Goal: Communication & Community: Participate in discussion

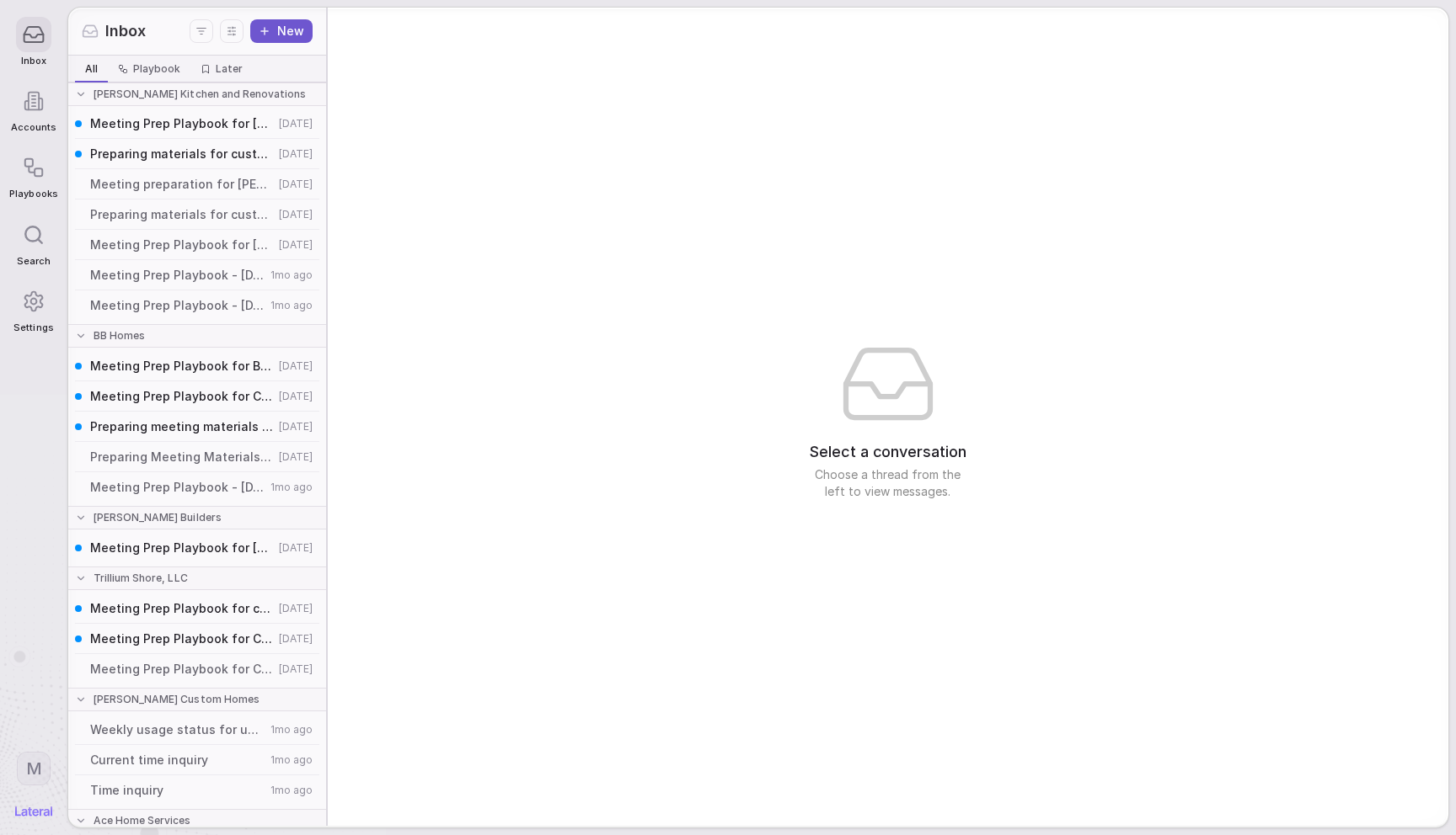
click at [298, 21] on button "New" at bounding box center [281, 31] width 62 height 23
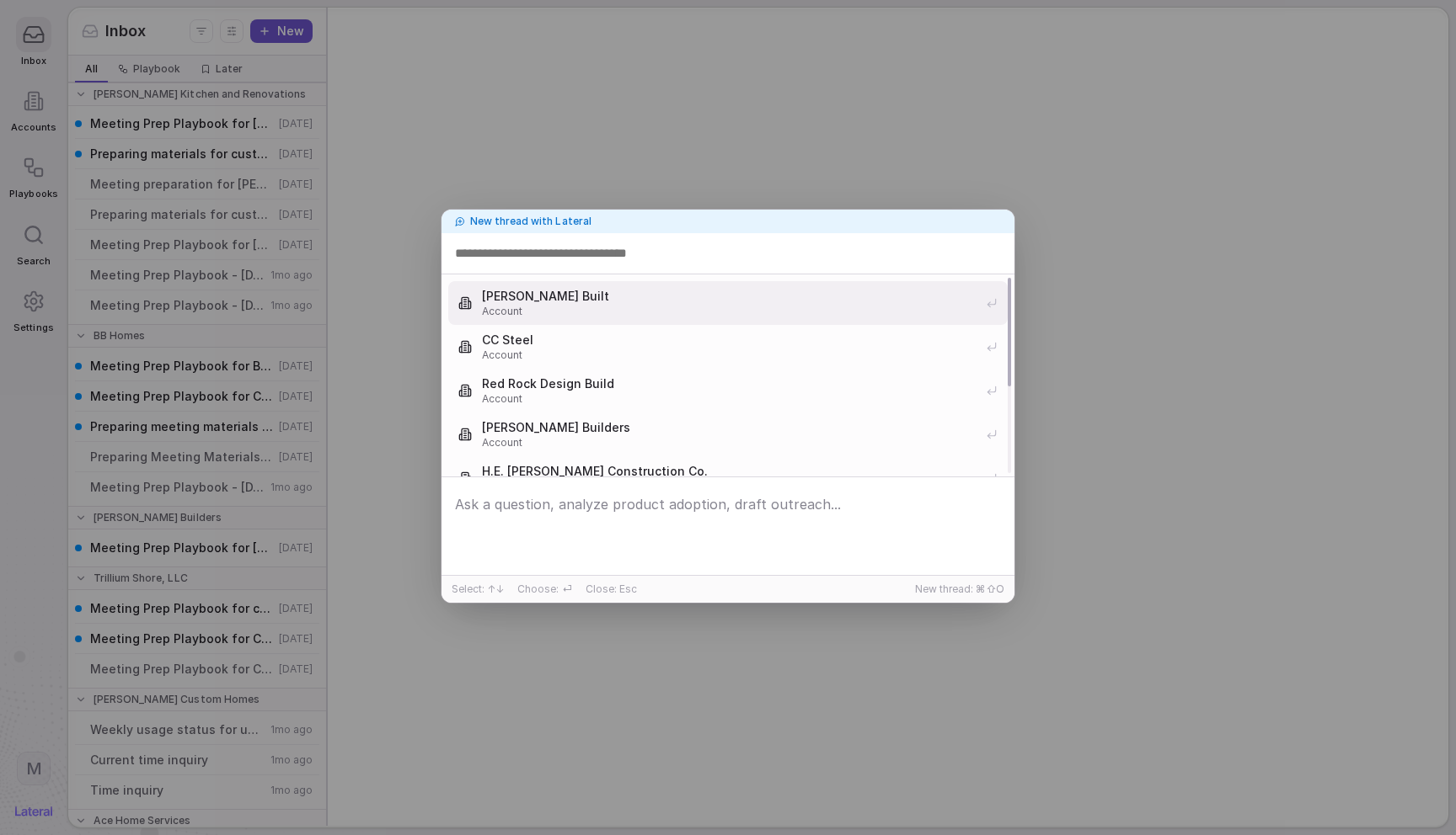
click at [476, 158] on div "New thread with Lateral [PERSON_NAME] Built Account CC Steel Account Red Rock D…" at bounding box center [728, 418] width 1456 height 835
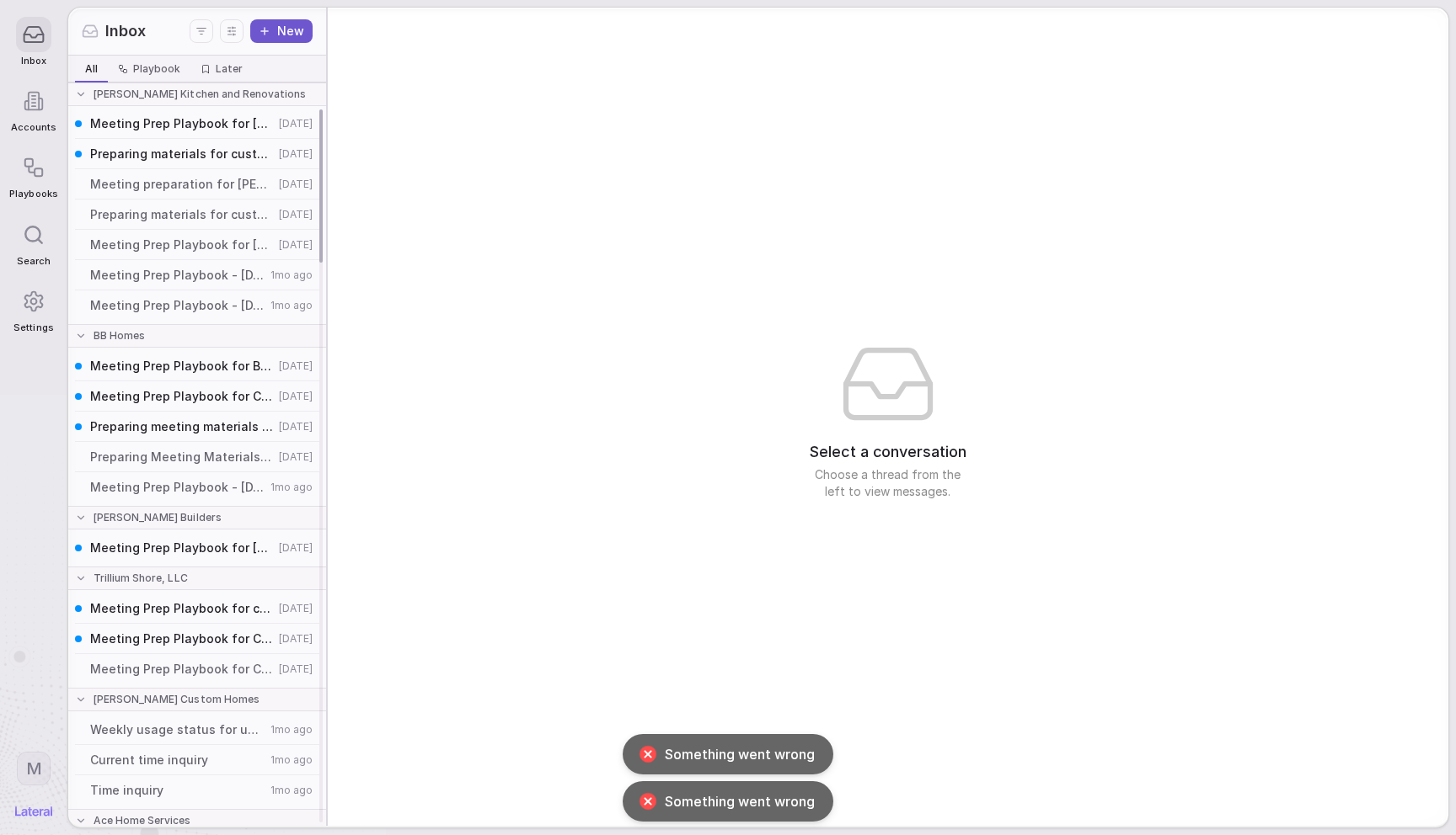
click at [147, 117] on span "Meeting Prep Playbook for [PERSON_NAME] Kitchen and Renovations" at bounding box center [182, 123] width 184 height 16
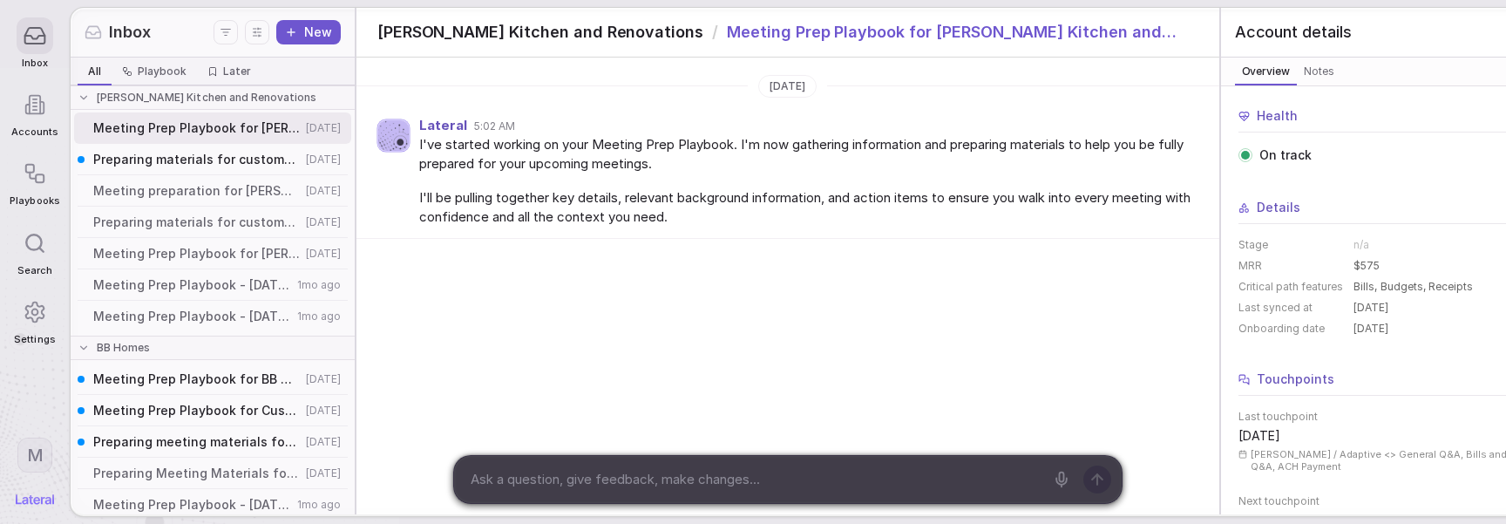
click at [37, 461] on html "Inbox Accounts Playbooks Search Settings M Inbox New All All Playbook Playbook …" at bounding box center [753, 262] width 1506 height 524
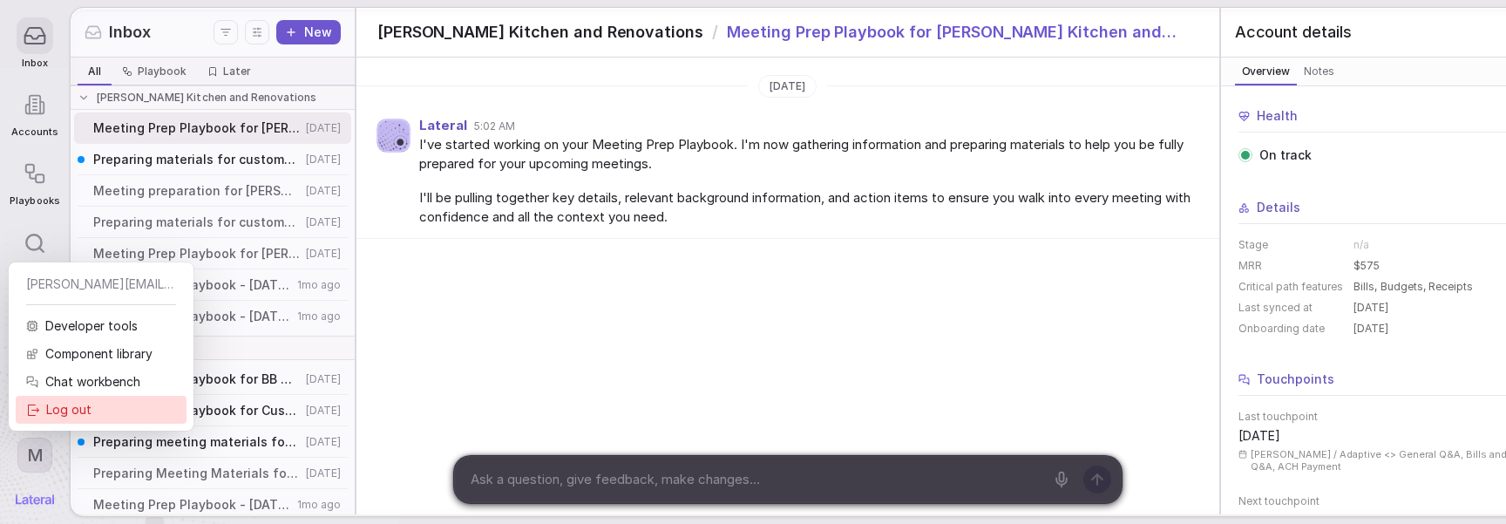
click at [36, 413] on icon at bounding box center [32, 409] width 13 height 13
